Goal: Task Accomplishment & Management: Manage account settings

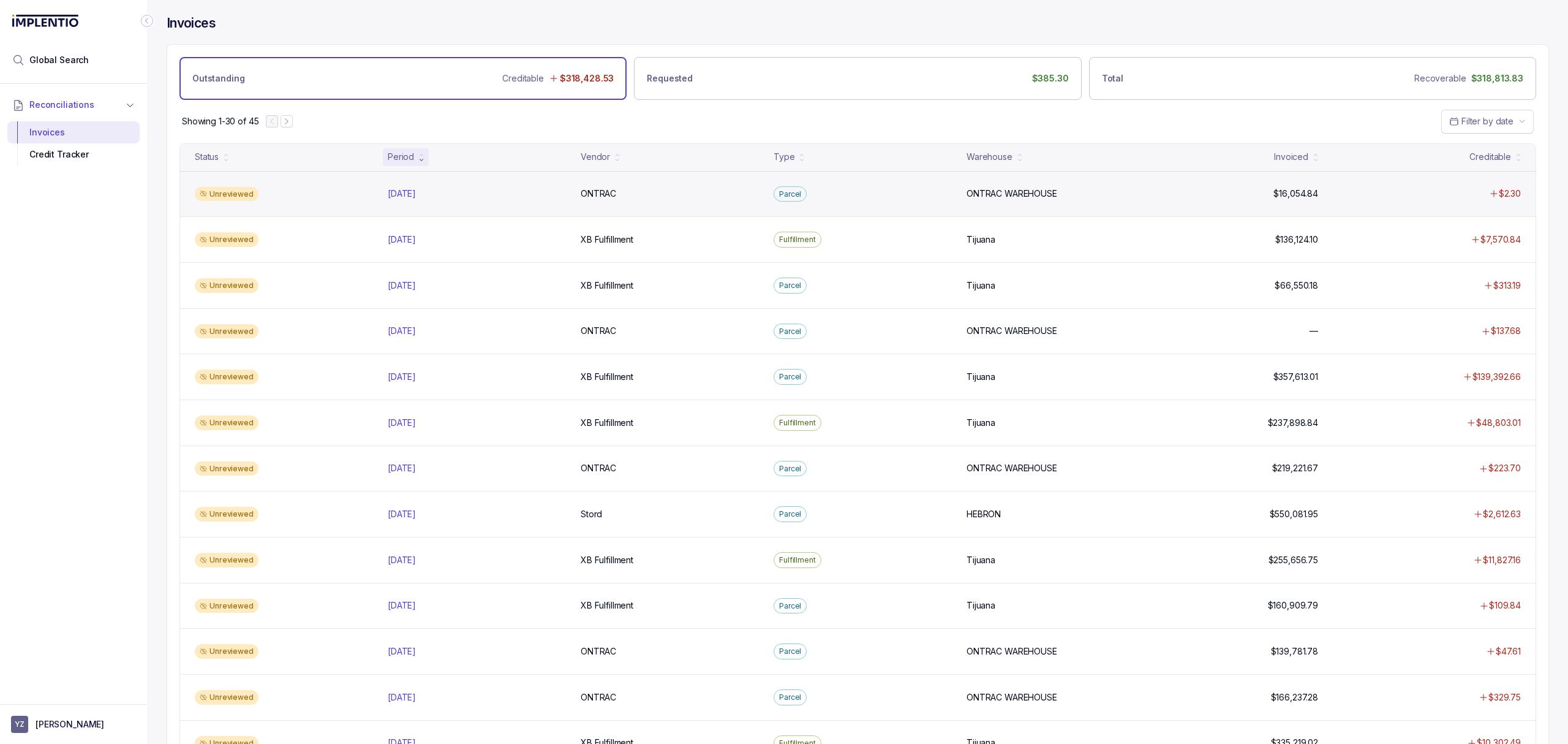
click at [410, 204] on div "Unreviewed [DATE] [DATE] ONTRAC ONTRAC Parcel ONTRAC WAREHOUSE ONTRAC WAREHOUSE…" at bounding box center [858, 194] width 1356 height 46
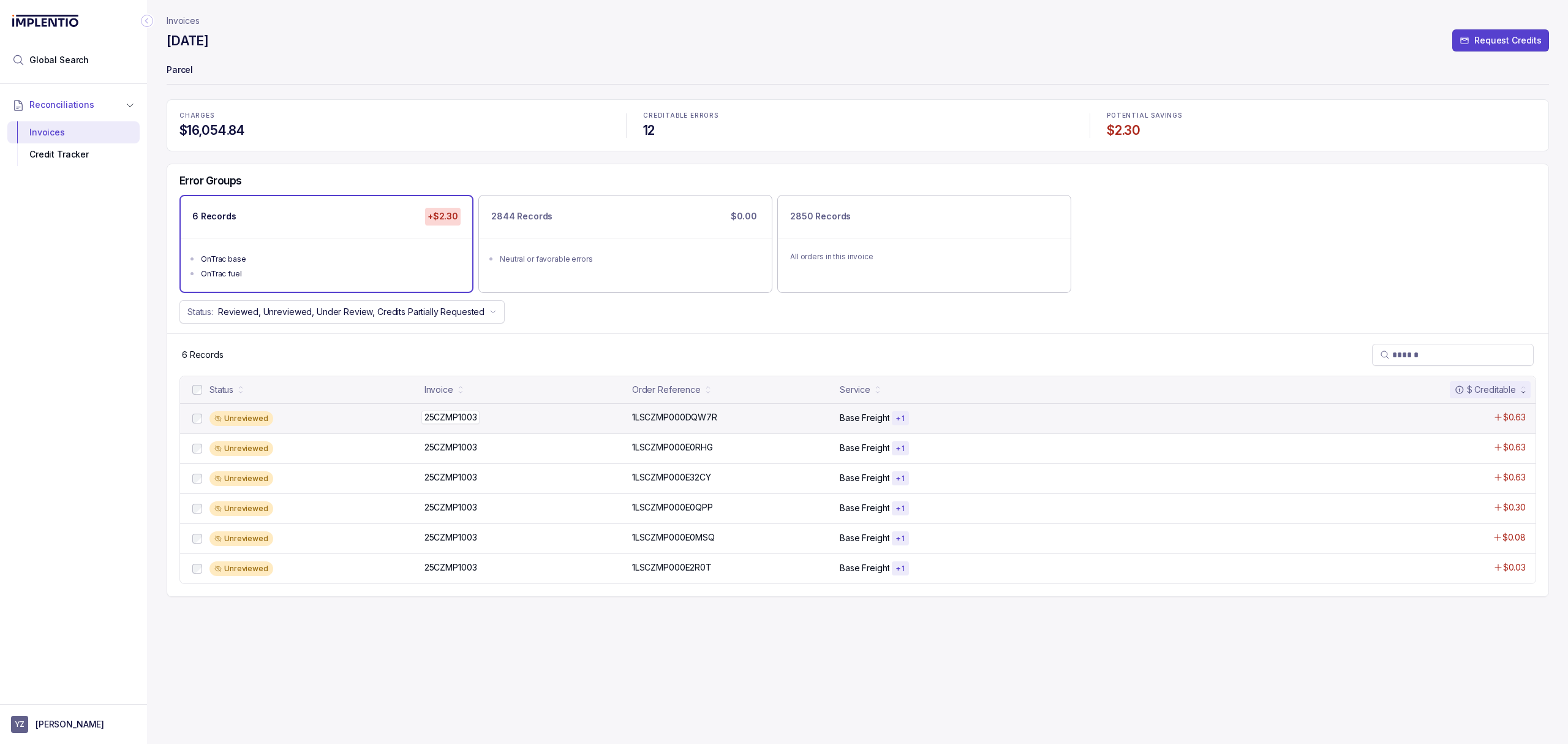
click at [451, 413] on p "25CZMP1003" at bounding box center [451, 417] width 59 height 13
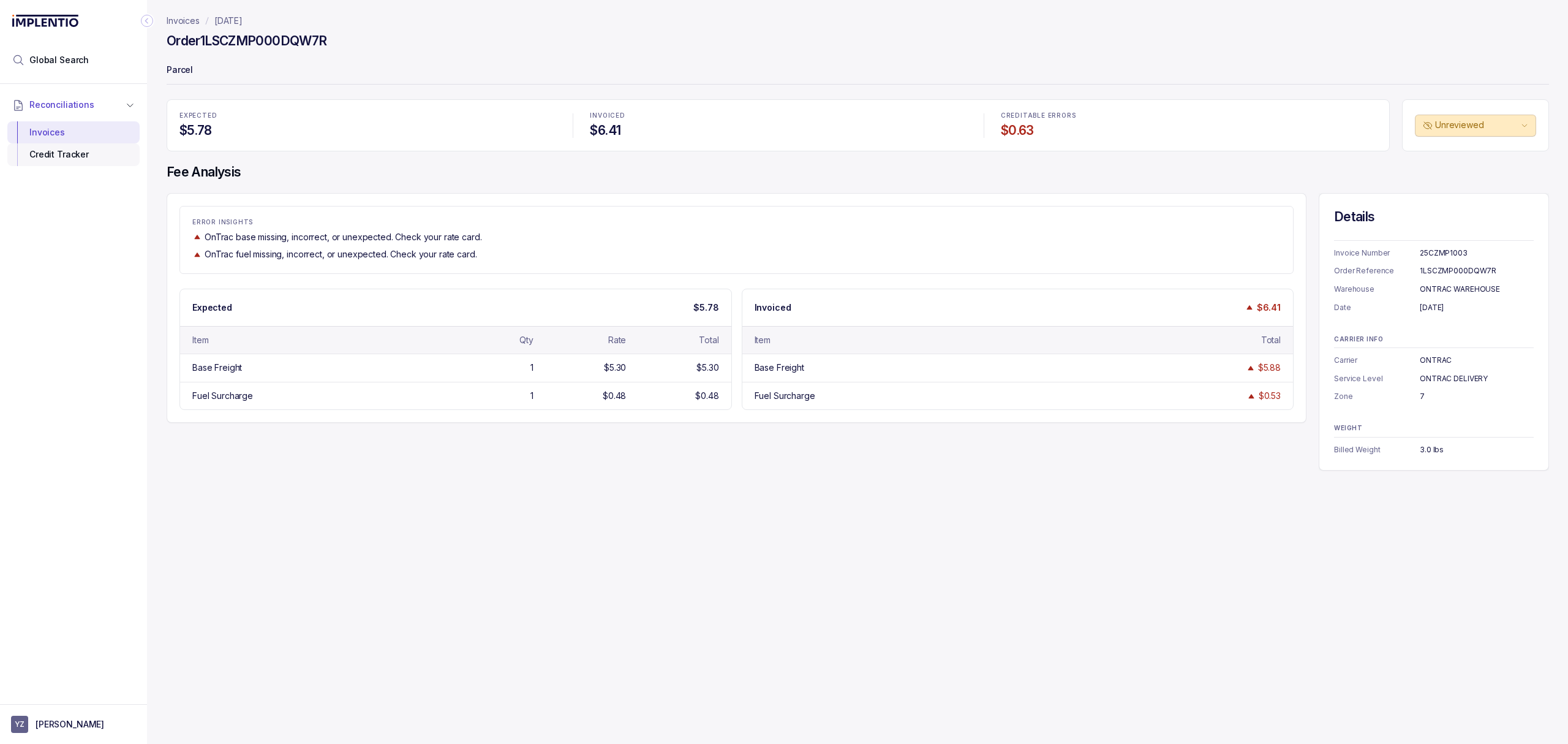
click at [57, 158] on div "Credit Tracker" at bounding box center [74, 154] width 112 height 22
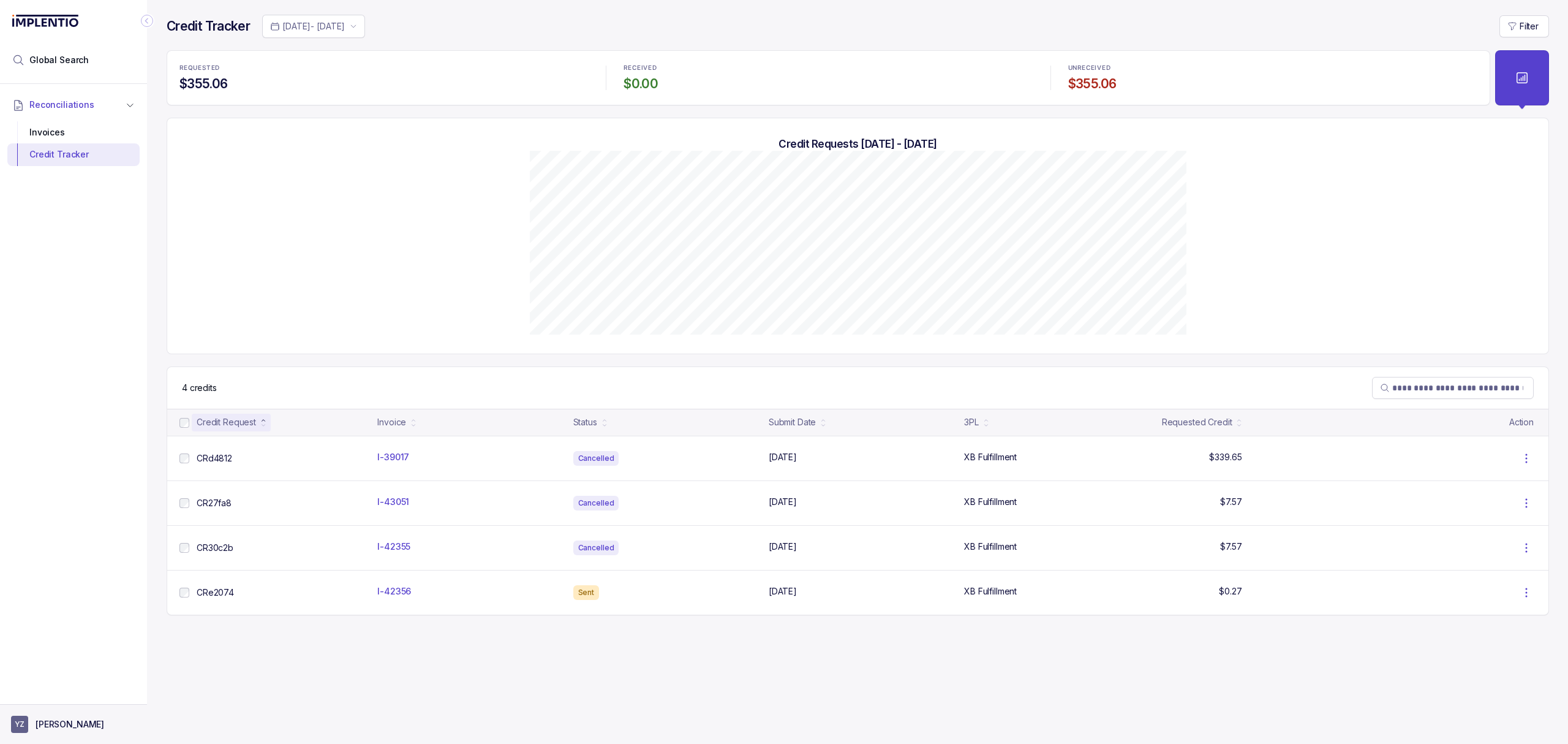
click at [72, 722] on p "[PERSON_NAME]" at bounding box center [70, 724] width 68 height 12
click at [80, 690] on div "Logout" at bounding box center [74, 697] width 116 height 15
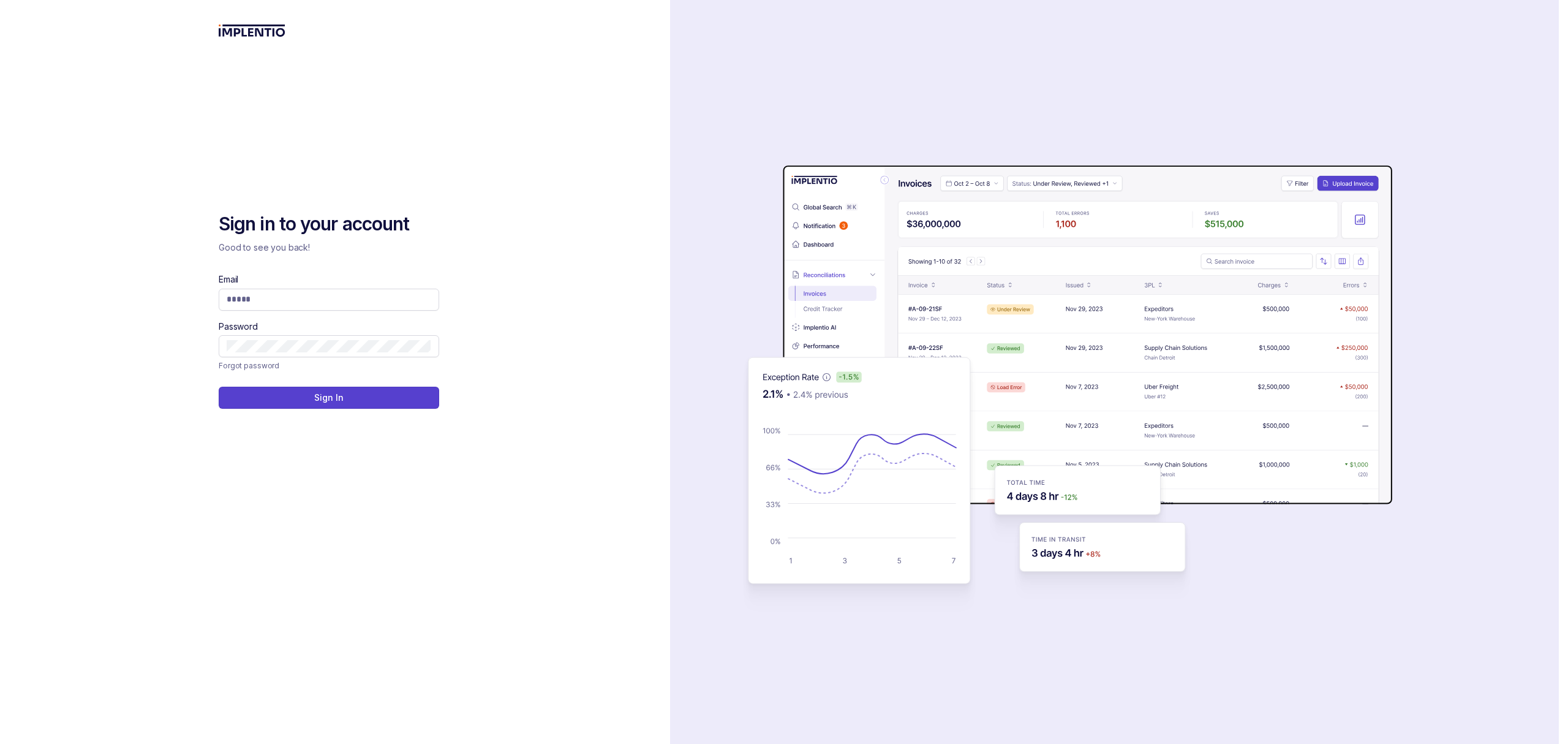
click at [80, 690] on div "Sign in to your account Good to see you back! Email Password Forgot password Si…" at bounding box center [335, 372] width 670 height 744
